Goal: Task Accomplishment & Management: Use online tool/utility

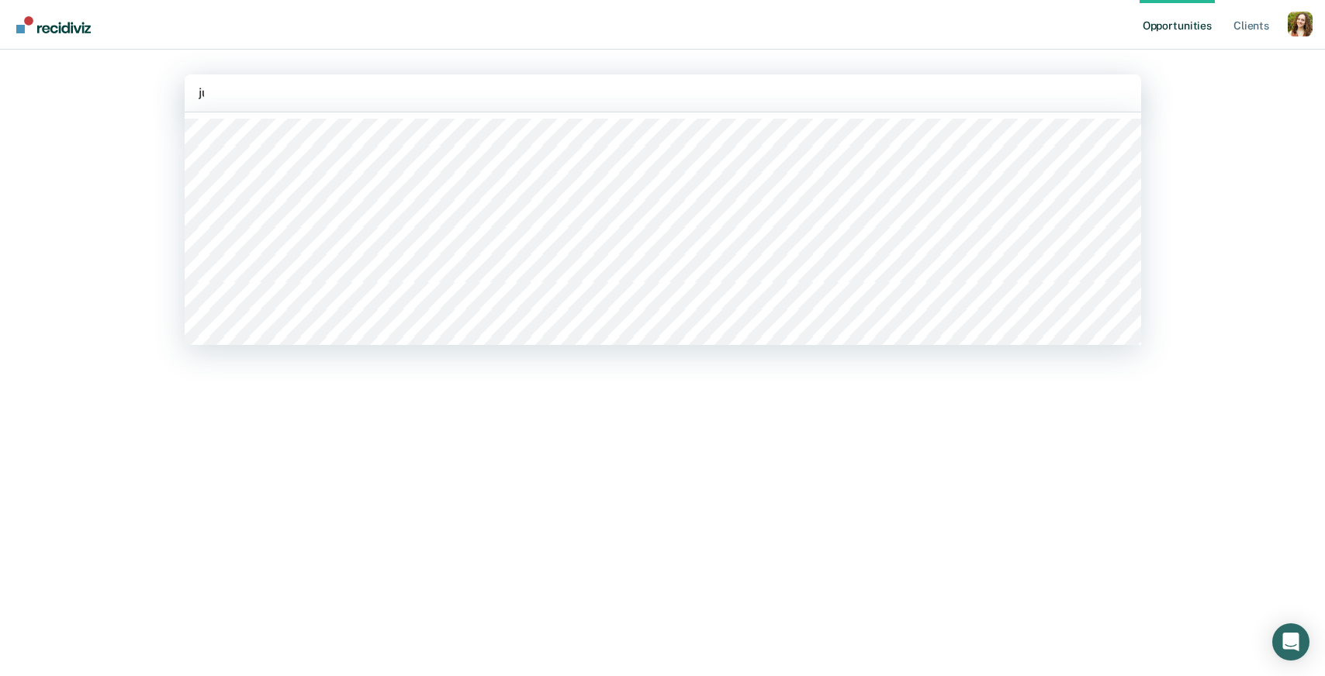
type input "jul"
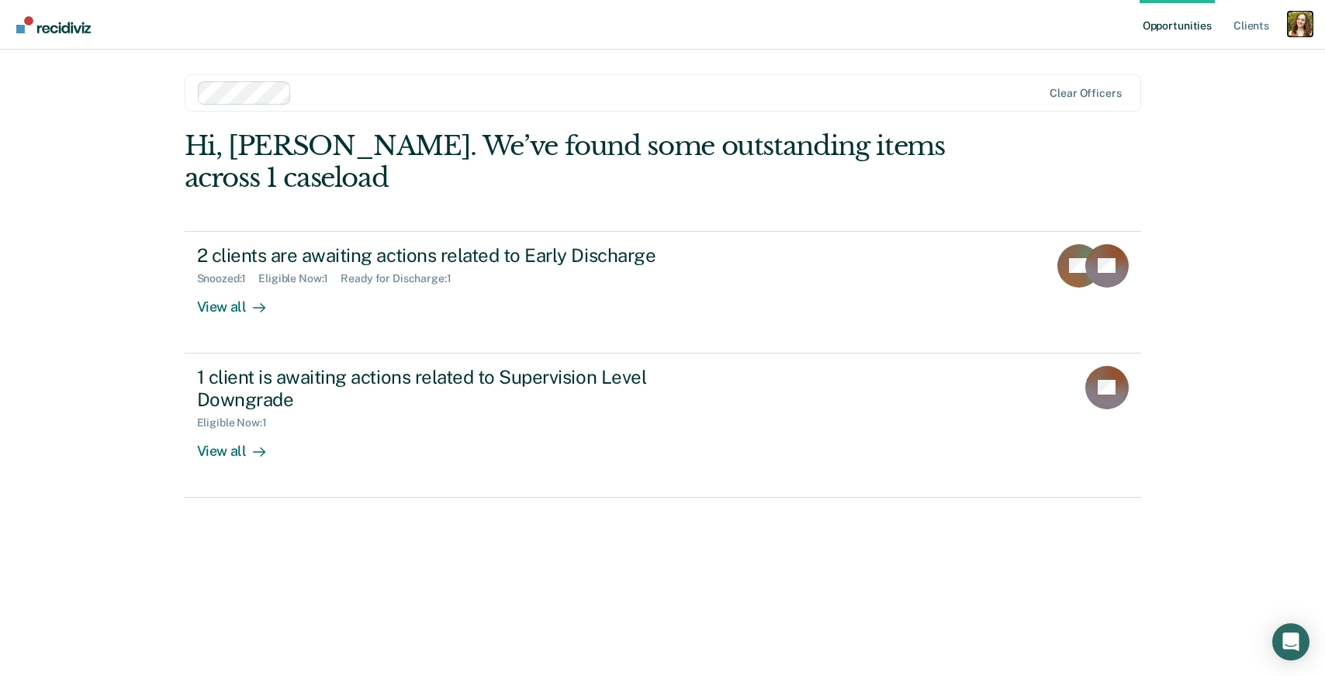
click at [1307, 27] on div "Profile dropdown button" at bounding box center [1299, 24] width 25 height 25
click at [1190, 67] on link "Profile" at bounding box center [1237, 63] width 125 height 13
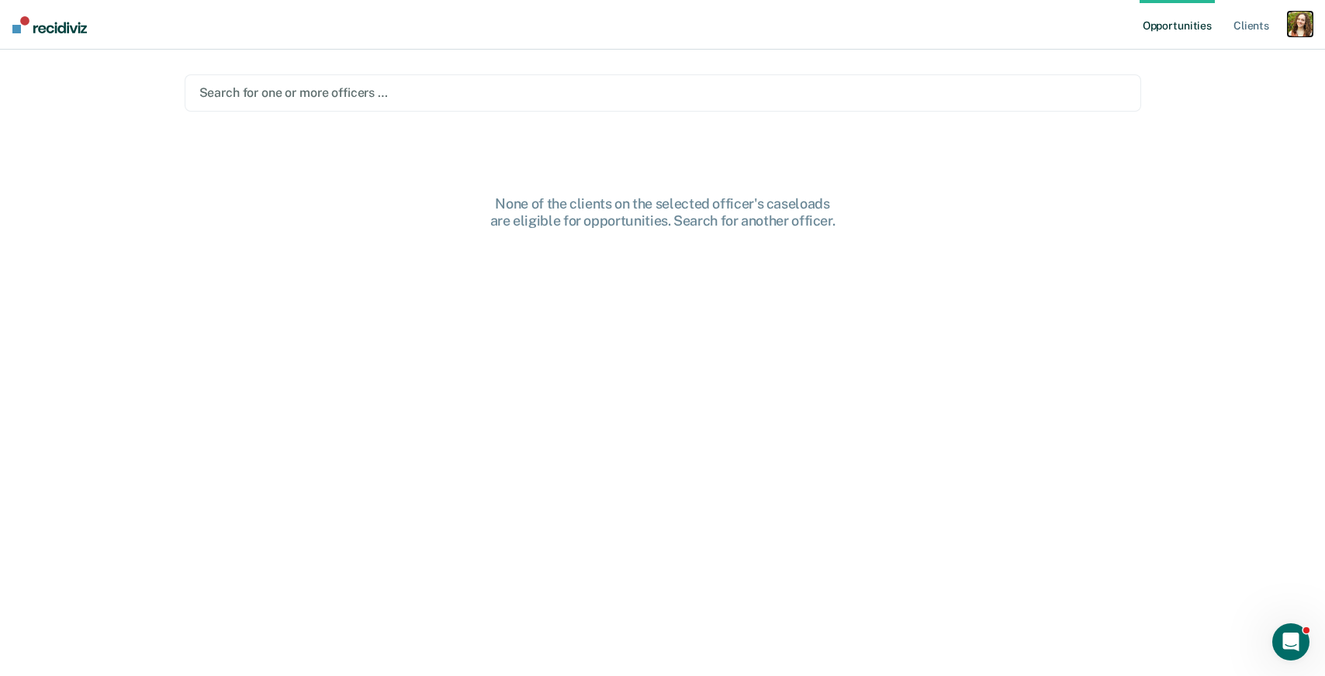
click at [1294, 33] on div "button" at bounding box center [1299, 24] width 25 height 25
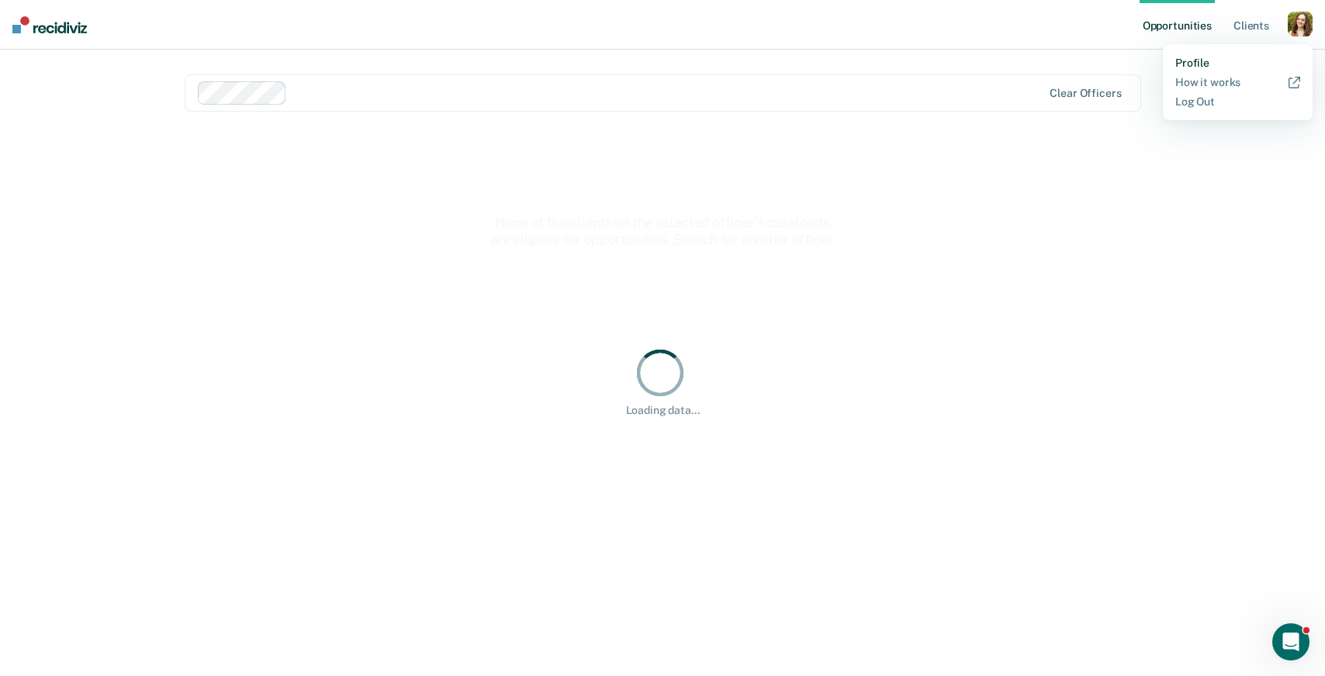
click at [1221, 59] on link "Profile" at bounding box center [1237, 63] width 125 height 13
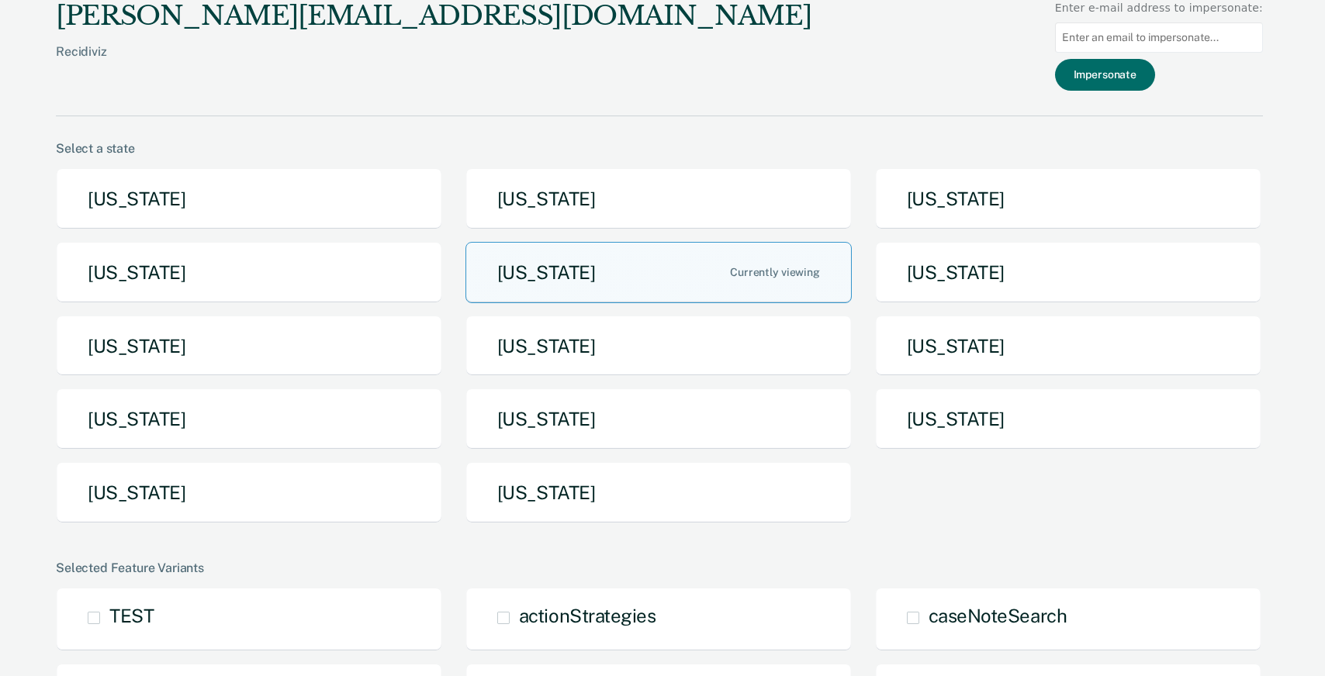
click at [1166, 44] on input at bounding box center [1159, 37] width 208 height 30
paste input "[PERSON_NAME][EMAIL_ADDRESS][PERSON_NAME][US_STATE][DOMAIN_NAME]"
type input "[PERSON_NAME][EMAIL_ADDRESS][PERSON_NAME][US_STATE][DOMAIN_NAME]"
click at [1128, 80] on button "Impersonate" at bounding box center [1105, 75] width 100 height 32
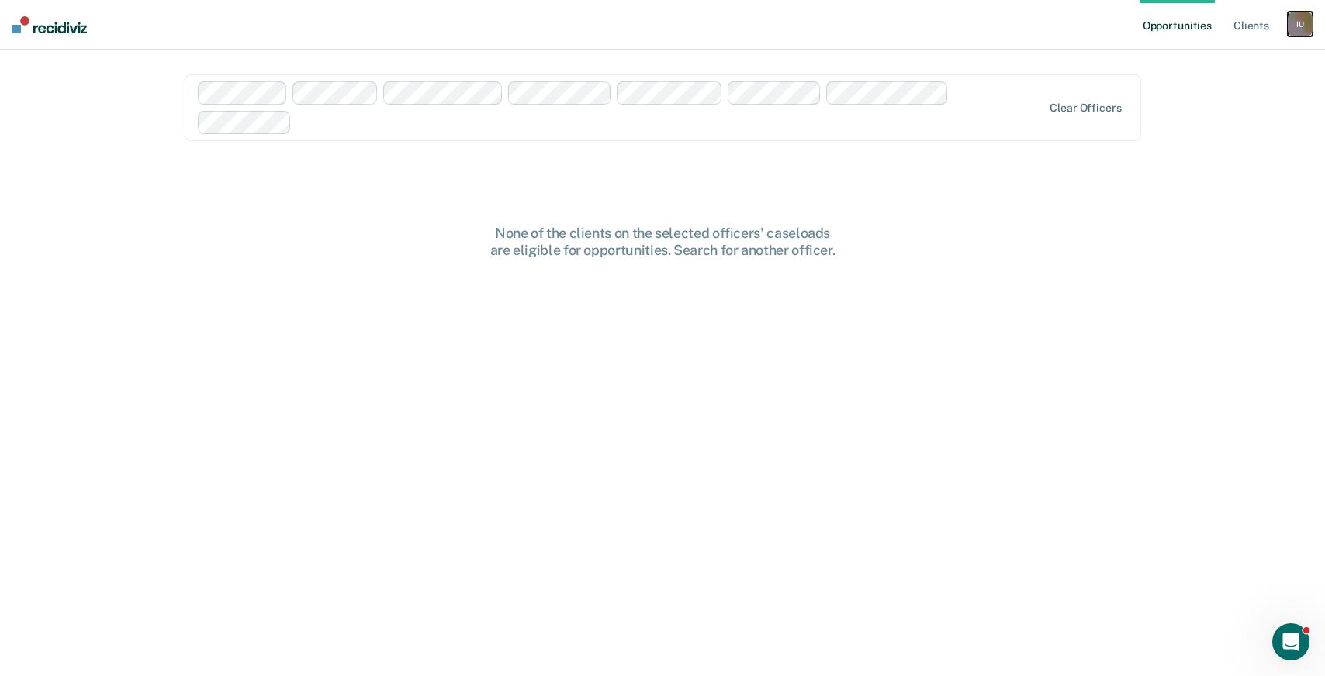
click at [1306, 30] on div "I U" at bounding box center [1299, 24] width 25 height 25
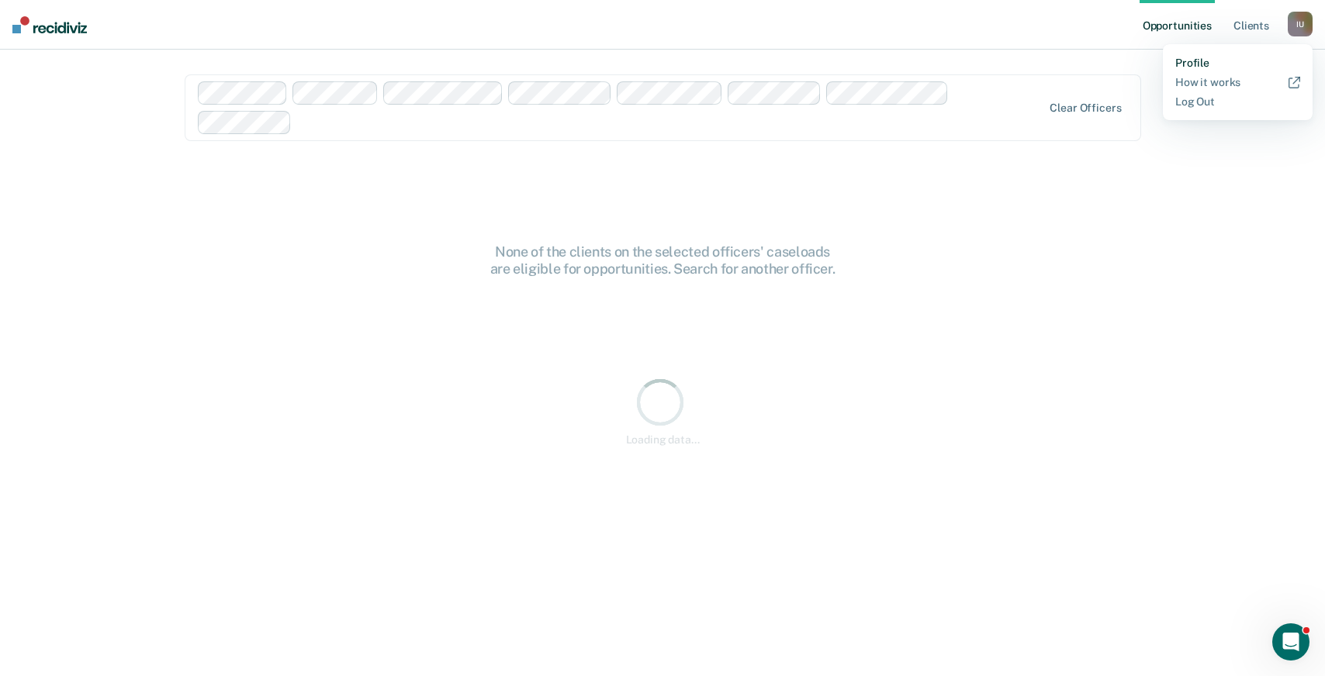
click at [1207, 64] on link "Profile" at bounding box center [1237, 63] width 125 height 13
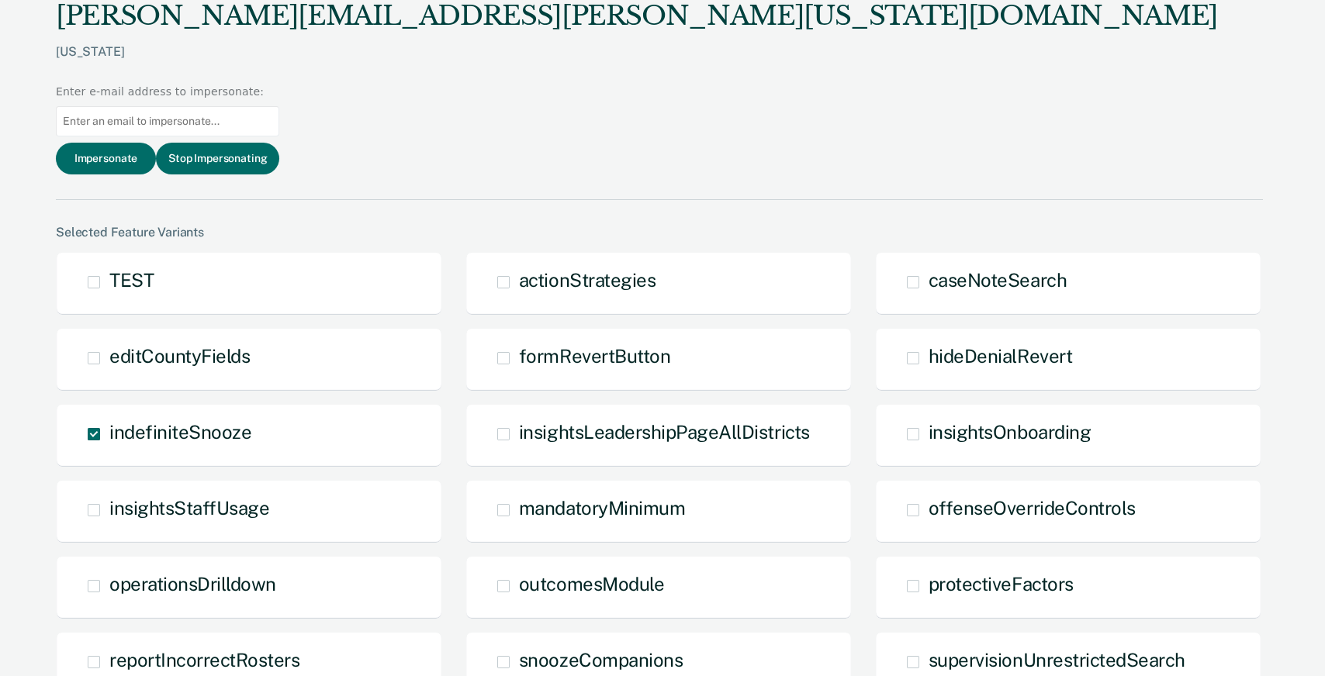
click at [938, 58] on div "[PERSON_NAME][EMAIL_ADDRESS][PERSON_NAME][US_STATE][DOMAIN_NAME] [US_STATE] Ent…" at bounding box center [659, 100] width 1207 height 200
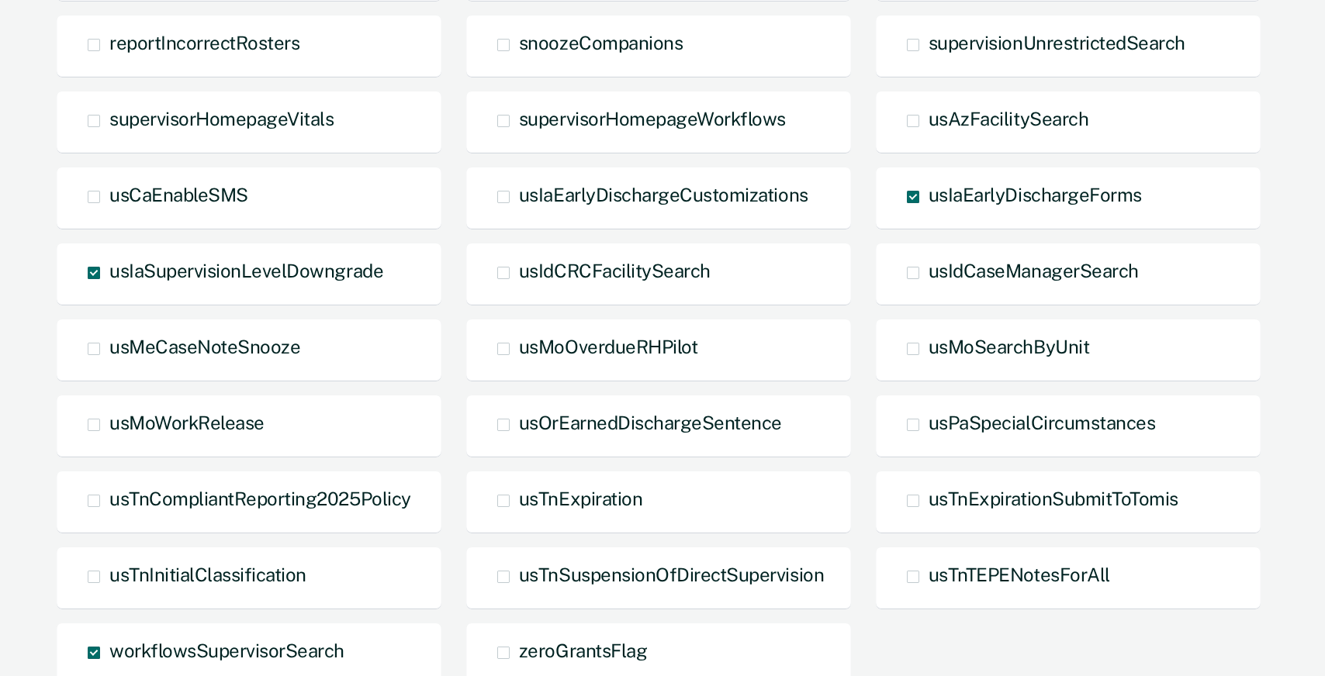
scroll to position [683, 0]
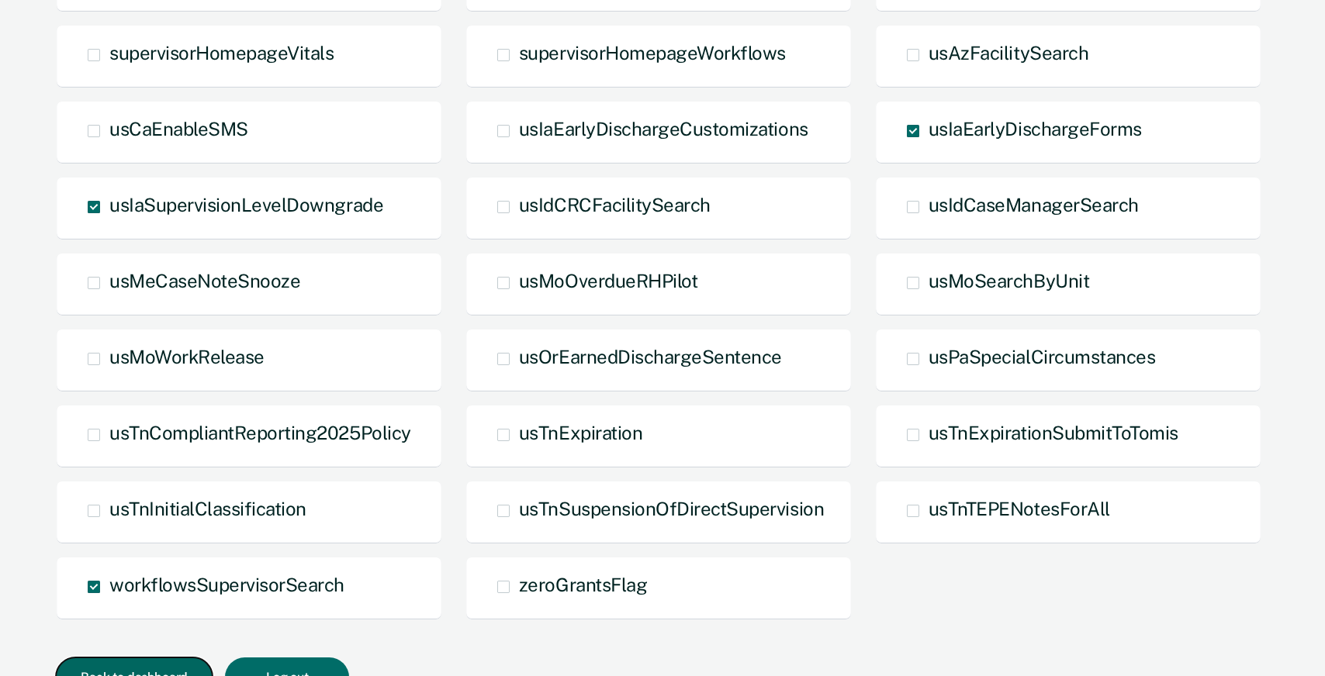
click at [144, 658] on button "Back to dashboard" at bounding box center [134, 678] width 157 height 40
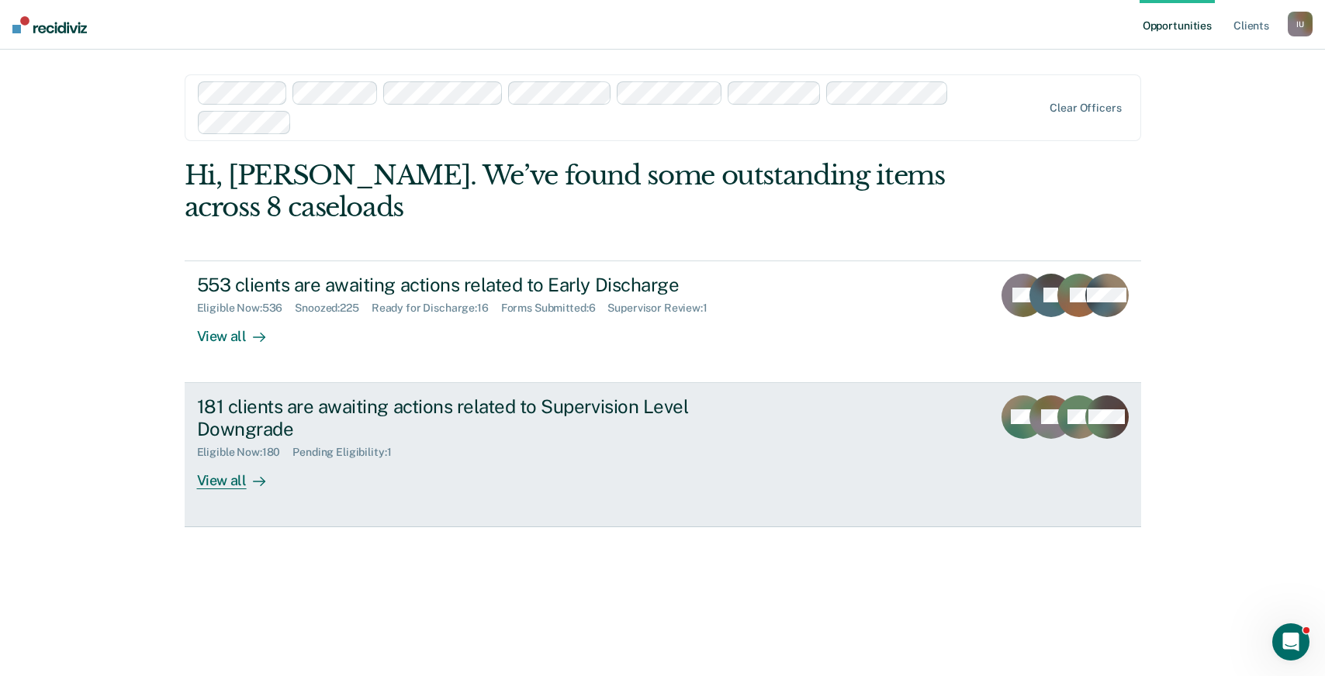
click at [266, 453] on div "Eligible Now : 180" at bounding box center [245, 452] width 96 height 13
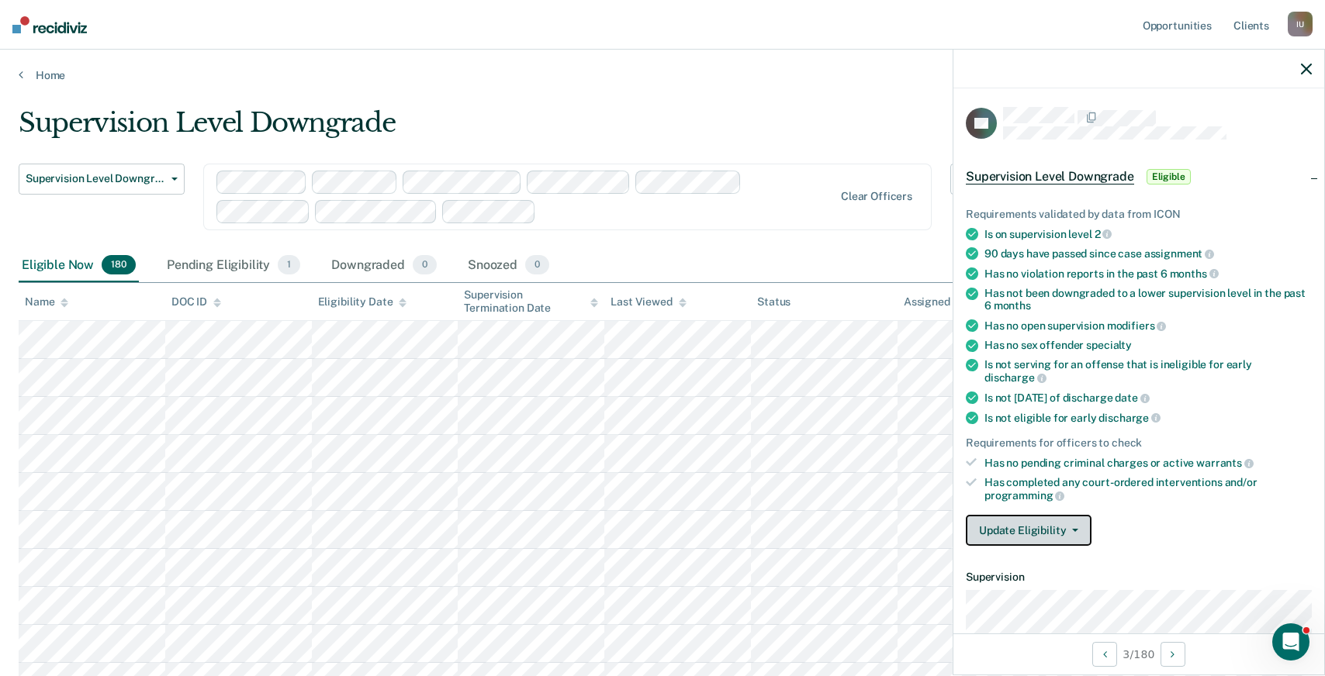
click at [1056, 515] on button "Update Eligibility" at bounding box center [1028, 530] width 126 height 31
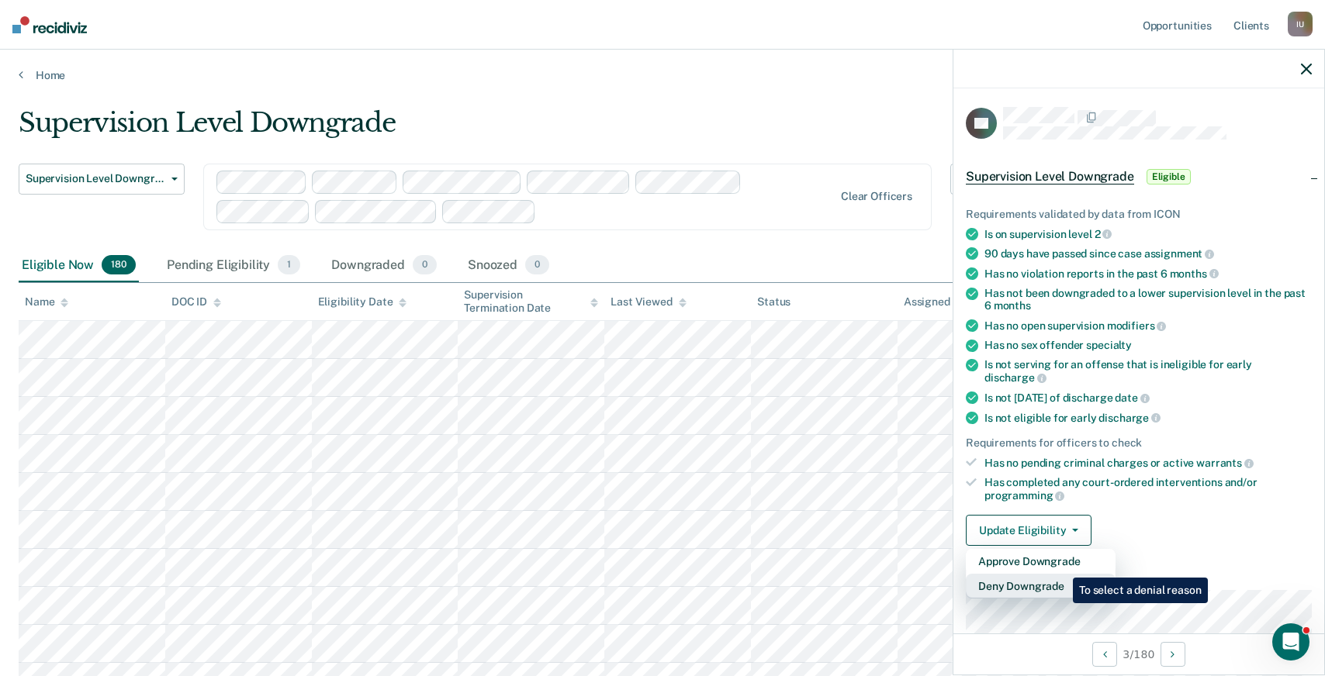
click at [1061, 574] on button "Deny Downgrade" at bounding box center [1040, 586] width 150 height 25
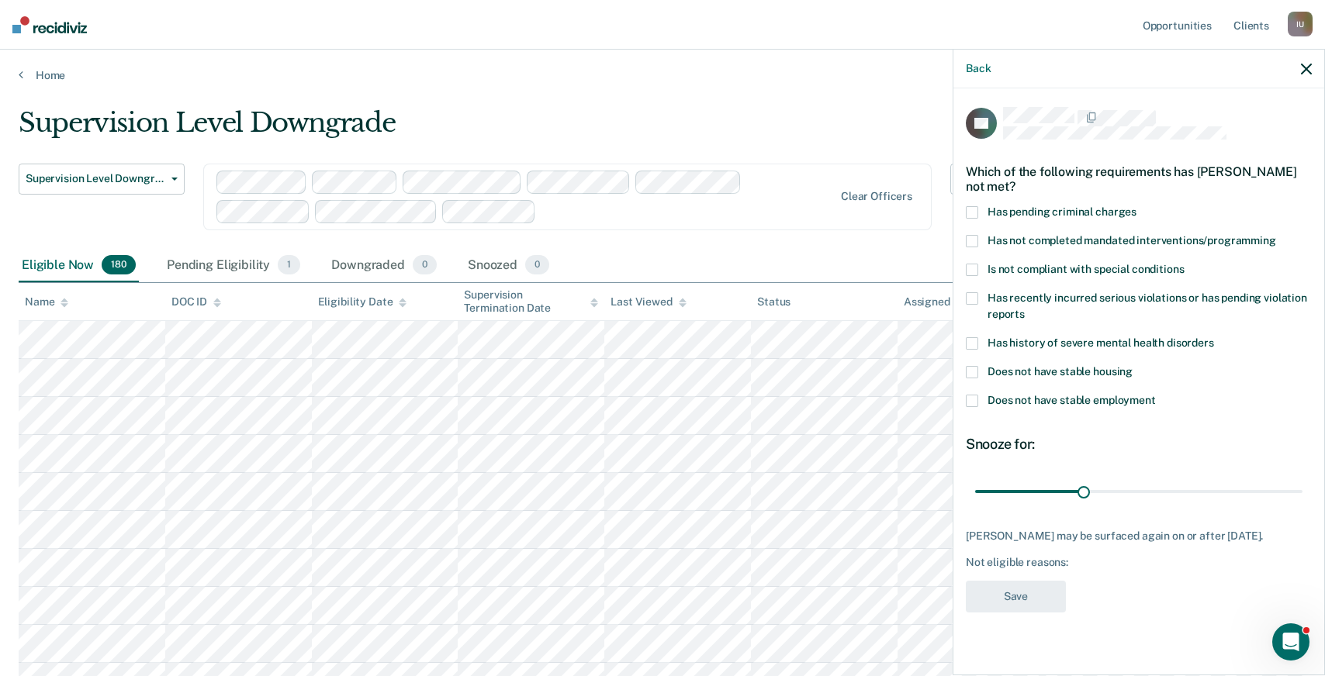
click at [1060, 214] on span "Has pending criminal charges" at bounding box center [1061, 212] width 149 height 12
click at [1136, 206] on input "Has pending criminal charges" at bounding box center [1136, 206] width 0 height 0
click at [1060, 214] on span "Has pending criminal charges" at bounding box center [1061, 212] width 149 height 12
click at [1136, 206] on input "Has pending criminal charges" at bounding box center [1136, 206] width 0 height 0
click at [1049, 398] on span "Does not have stable employment" at bounding box center [1071, 400] width 168 height 12
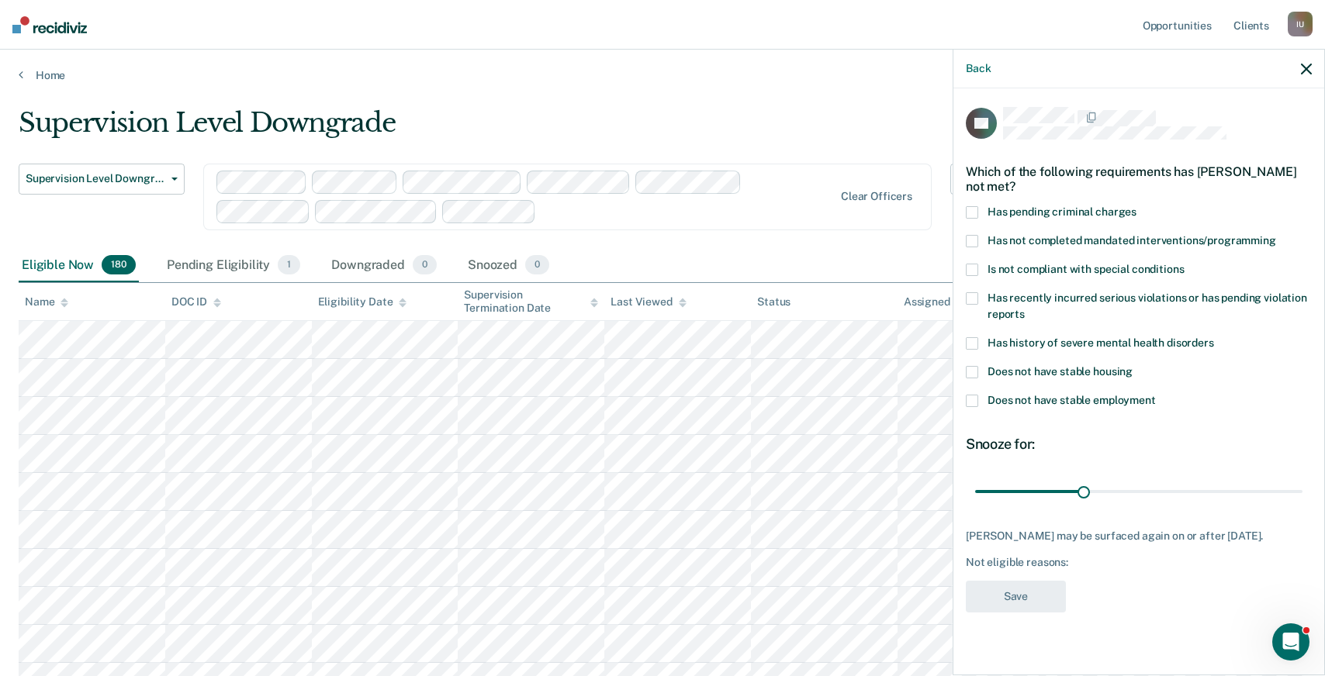
click at [1155, 395] on input "Does not have stable employment" at bounding box center [1155, 395] width 0 height 0
click at [1049, 398] on span "Does not have stable employment" at bounding box center [1071, 400] width 168 height 12
click at [1155, 395] on input "Does not have stable employment" at bounding box center [1155, 395] width 0 height 0
click at [1303, 72] on icon "button" at bounding box center [1305, 69] width 11 height 11
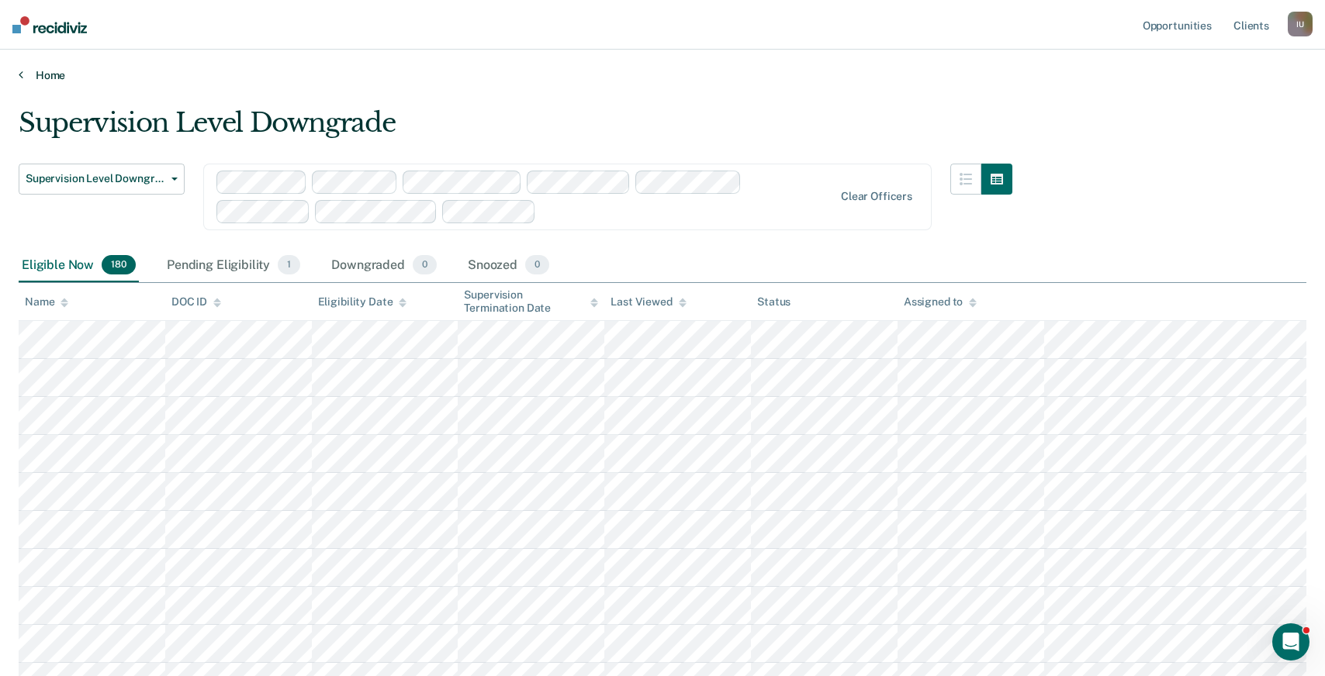
click at [46, 71] on link "Home" at bounding box center [662, 75] width 1287 height 14
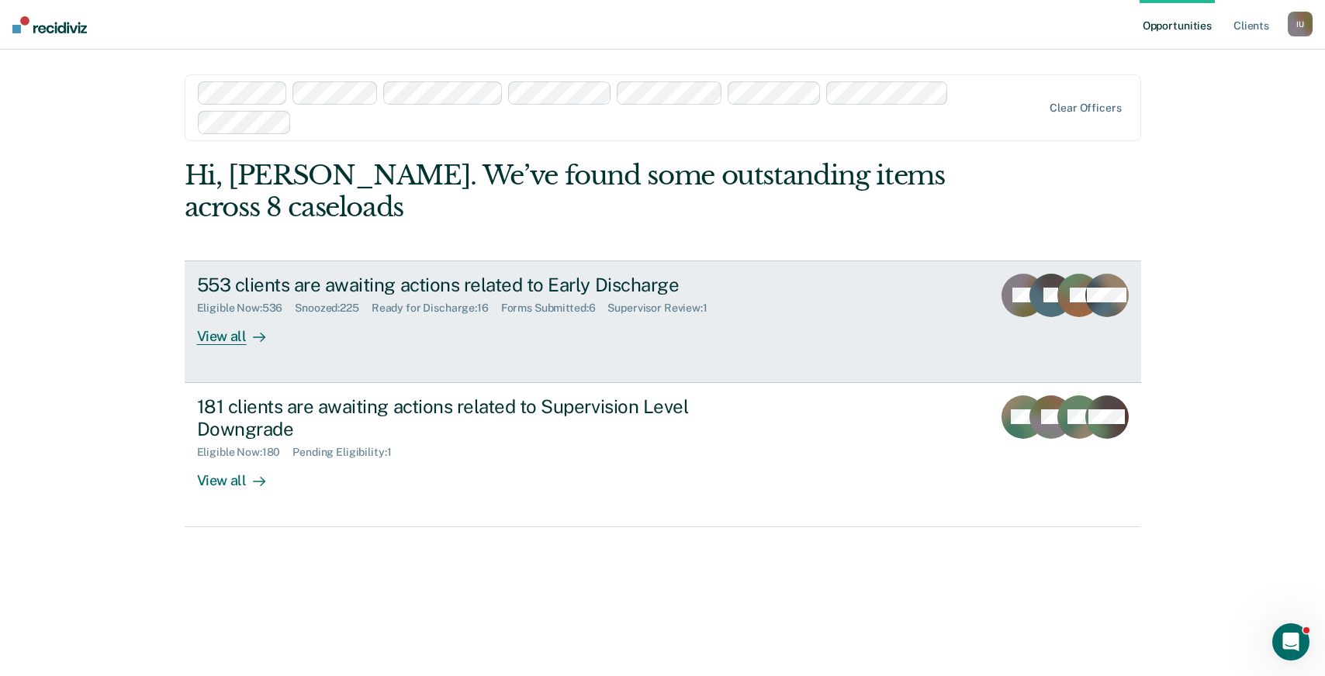
click at [282, 314] on div "Eligible Now : 536" at bounding box center [246, 308] width 98 height 13
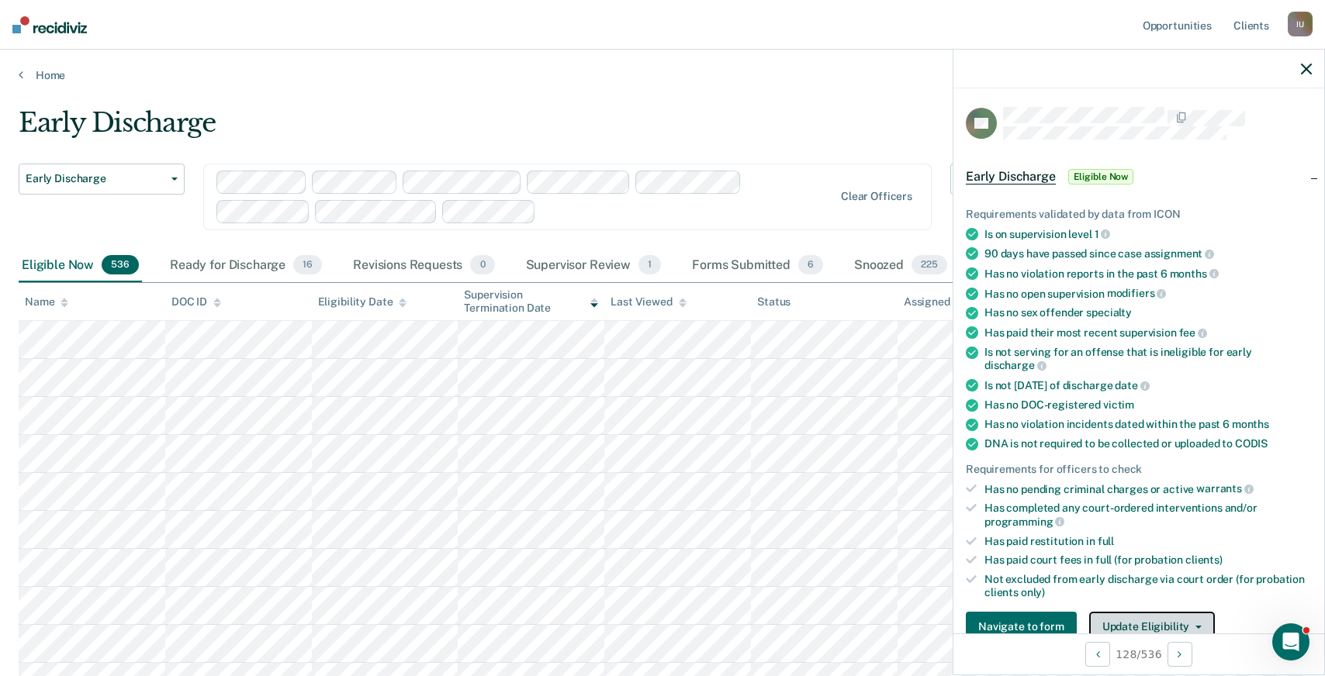
click at [1096, 612] on button "Update Eligibility" at bounding box center [1152, 627] width 126 height 31
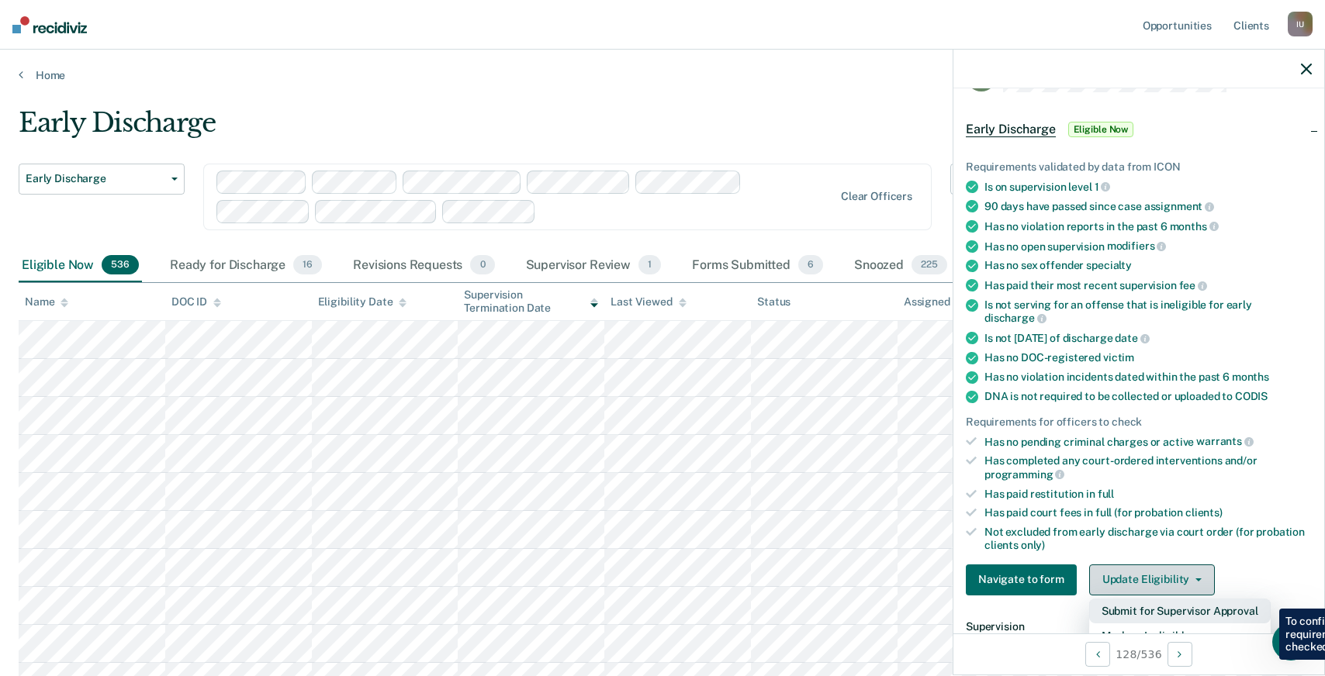
scroll to position [74, 0]
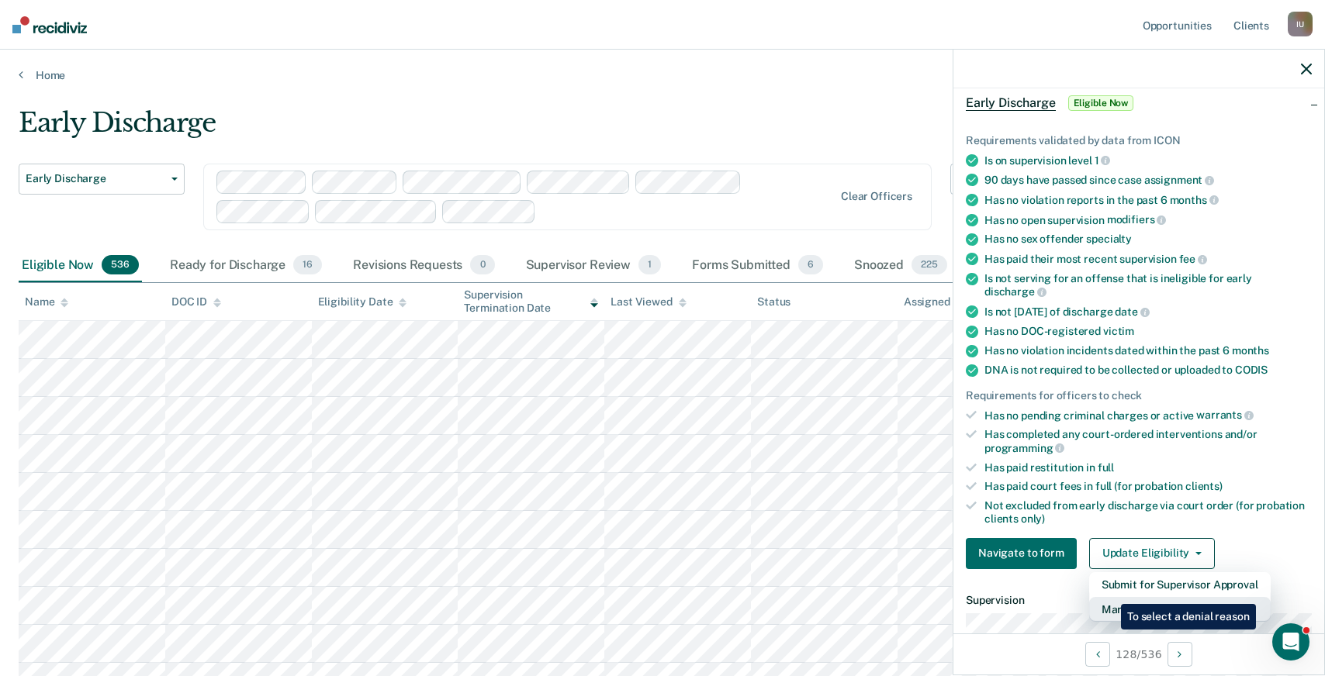
click at [1111, 597] on button "Mark as Ineligible" at bounding box center [1179, 609] width 181 height 25
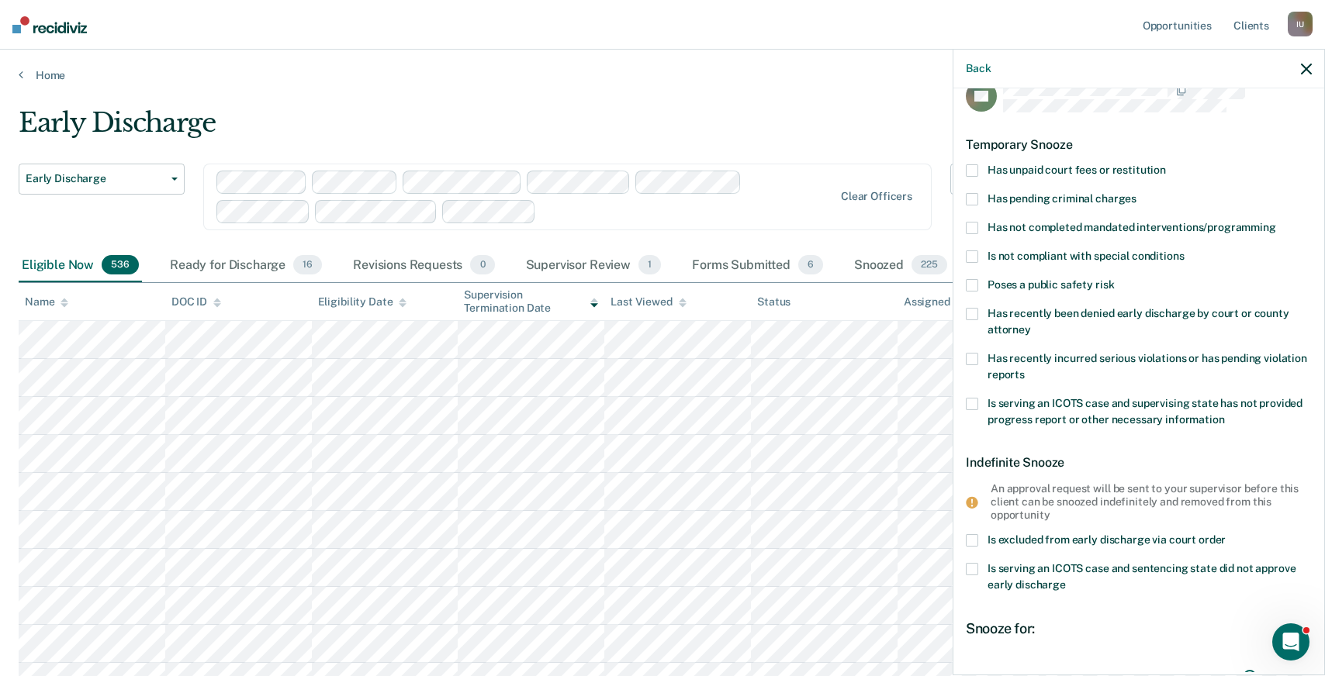
scroll to position [26, 0]
click at [972, 540] on span at bounding box center [971, 542] width 12 height 12
click at [1225, 536] on input "Is excluded from early discharge via court order" at bounding box center [1225, 536] width 0 height 0
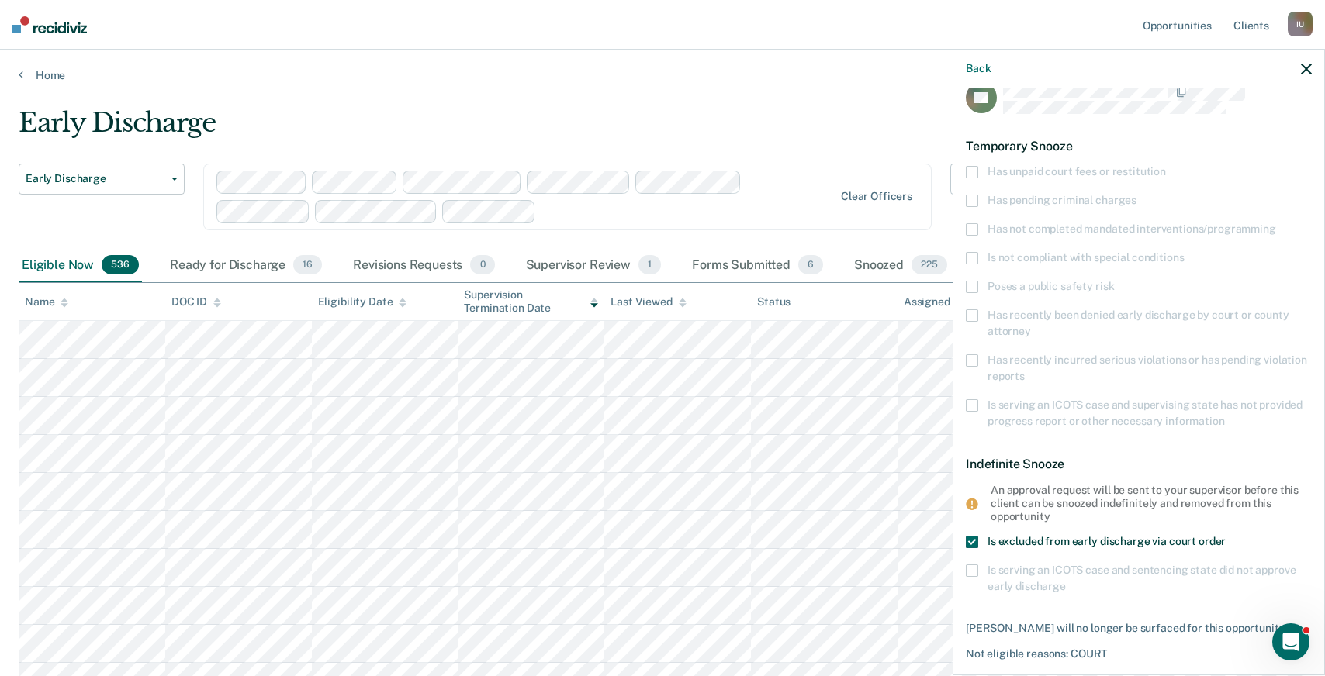
click at [972, 540] on span at bounding box center [971, 542] width 12 height 12
click at [1225, 536] on input "Is excluded from early discharge via court order" at bounding box center [1225, 536] width 0 height 0
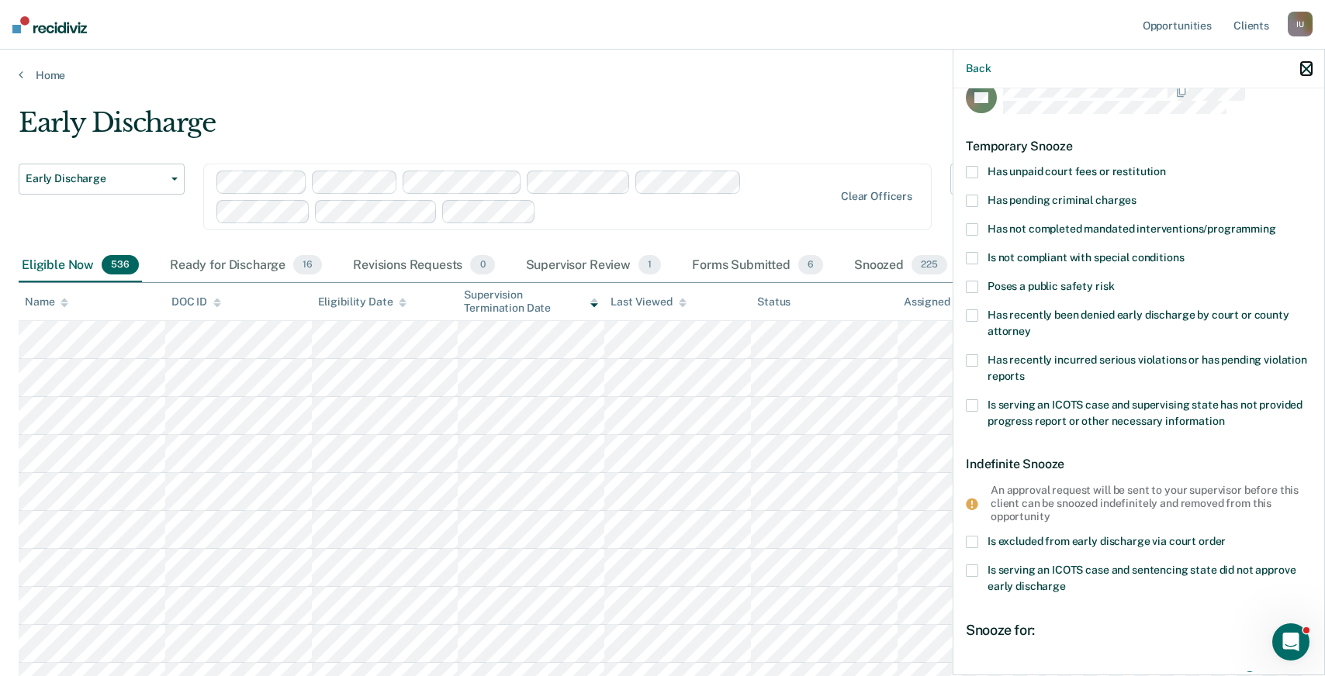
click at [1304, 73] on icon "button" at bounding box center [1305, 69] width 11 height 11
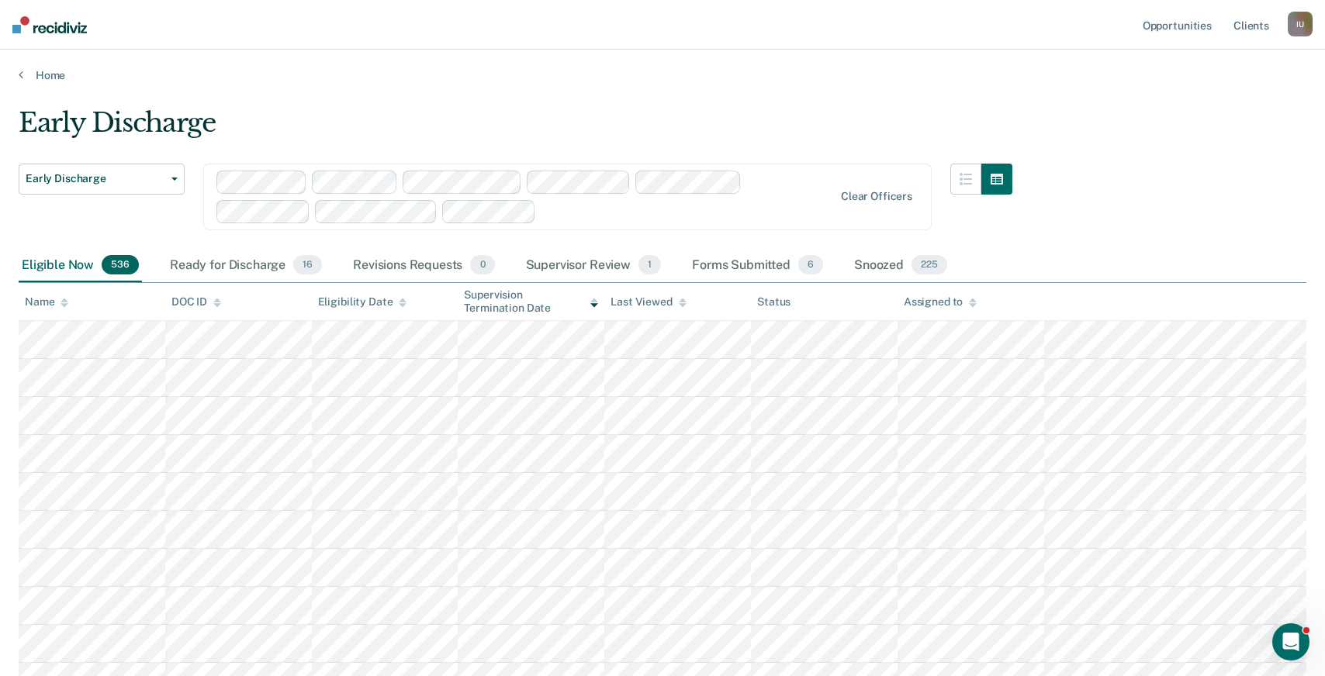
click at [1322, 1] on nav "Opportunities Client s Impersonated User I U Profile How it works Log Out" at bounding box center [662, 25] width 1325 height 50
click at [1318, 14] on nav "Opportunities Client s Impersonated User I U Profile How it works Log Out" at bounding box center [662, 25] width 1325 height 50
click at [1314, 17] on nav "Opportunities Client s Impersonated User I U Profile How it works Log Out" at bounding box center [662, 25] width 1325 height 50
click at [1298, 6] on div "Opportunities Client s Impersonated User I U Profile How it works Log Out" at bounding box center [1225, 25] width 173 height 50
click at [1277, 17] on ul "Opportunities Client s" at bounding box center [1213, 25] width 148 height 50
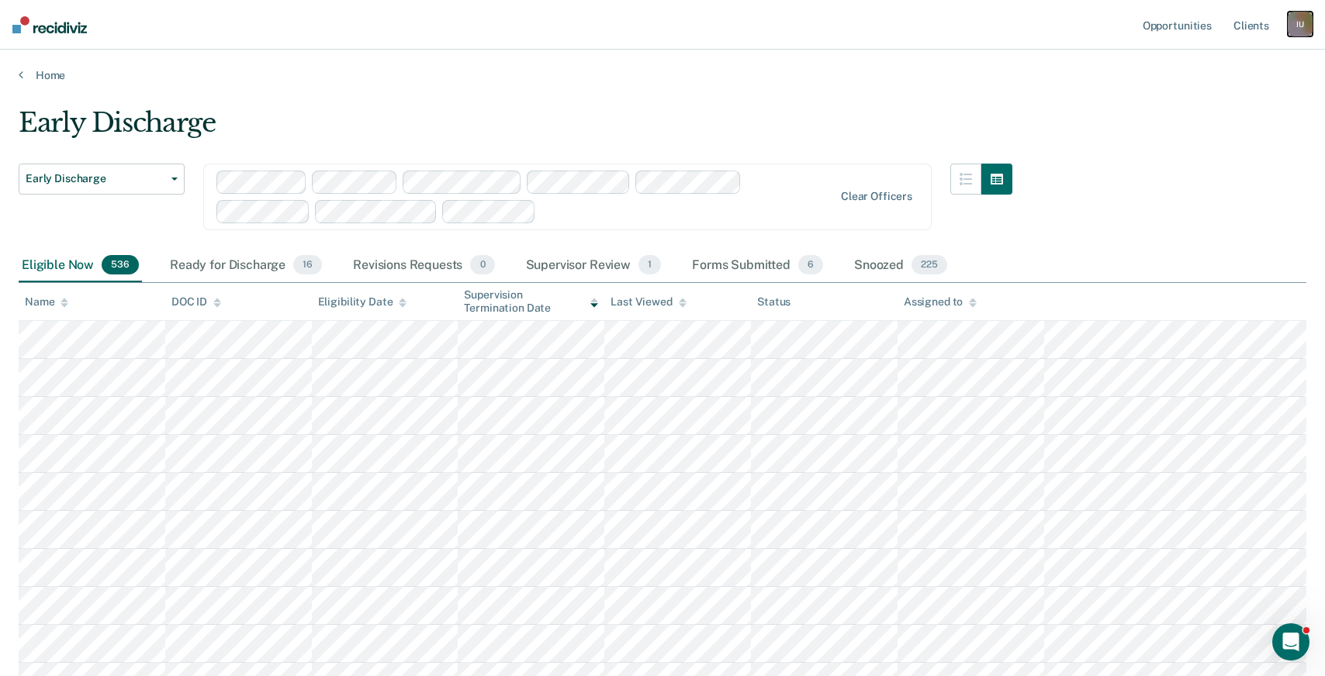
click at [1295, 21] on div "I U" at bounding box center [1299, 24] width 25 height 25
click at [1204, 62] on link "Profile" at bounding box center [1237, 63] width 125 height 13
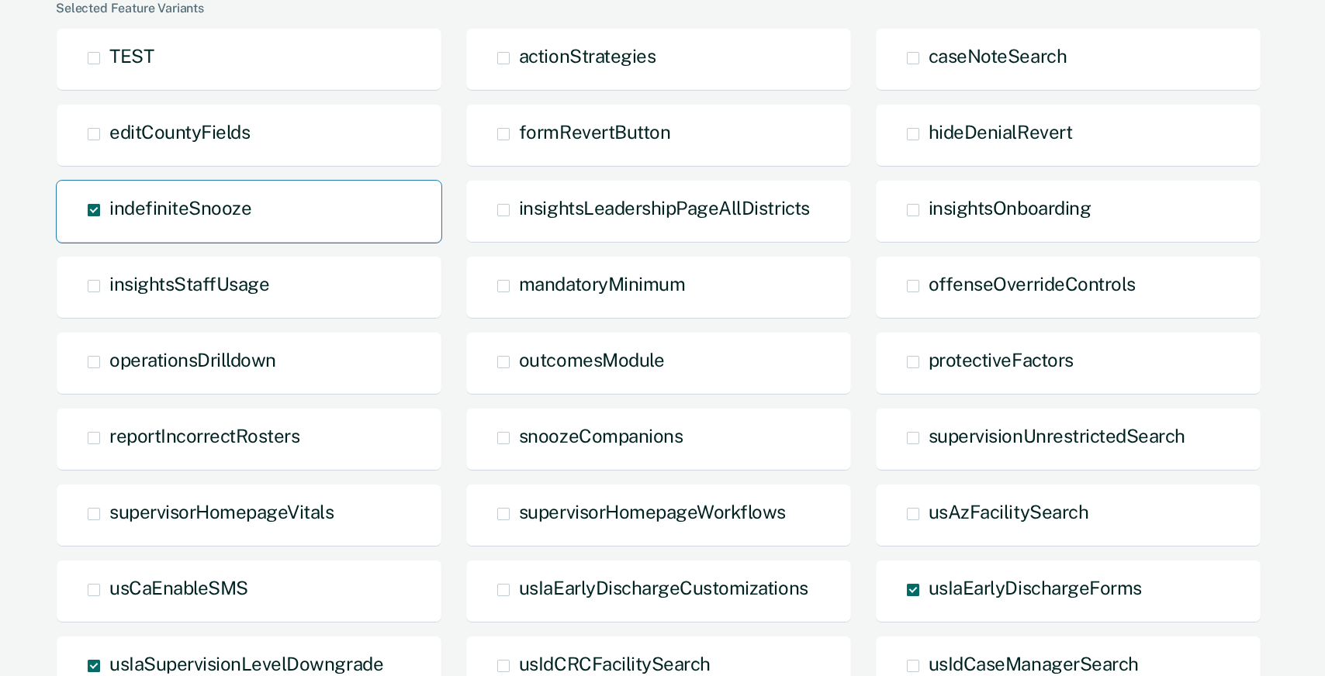
scroll to position [221, 0]
